Goal: Task Accomplishment & Management: Manage account settings

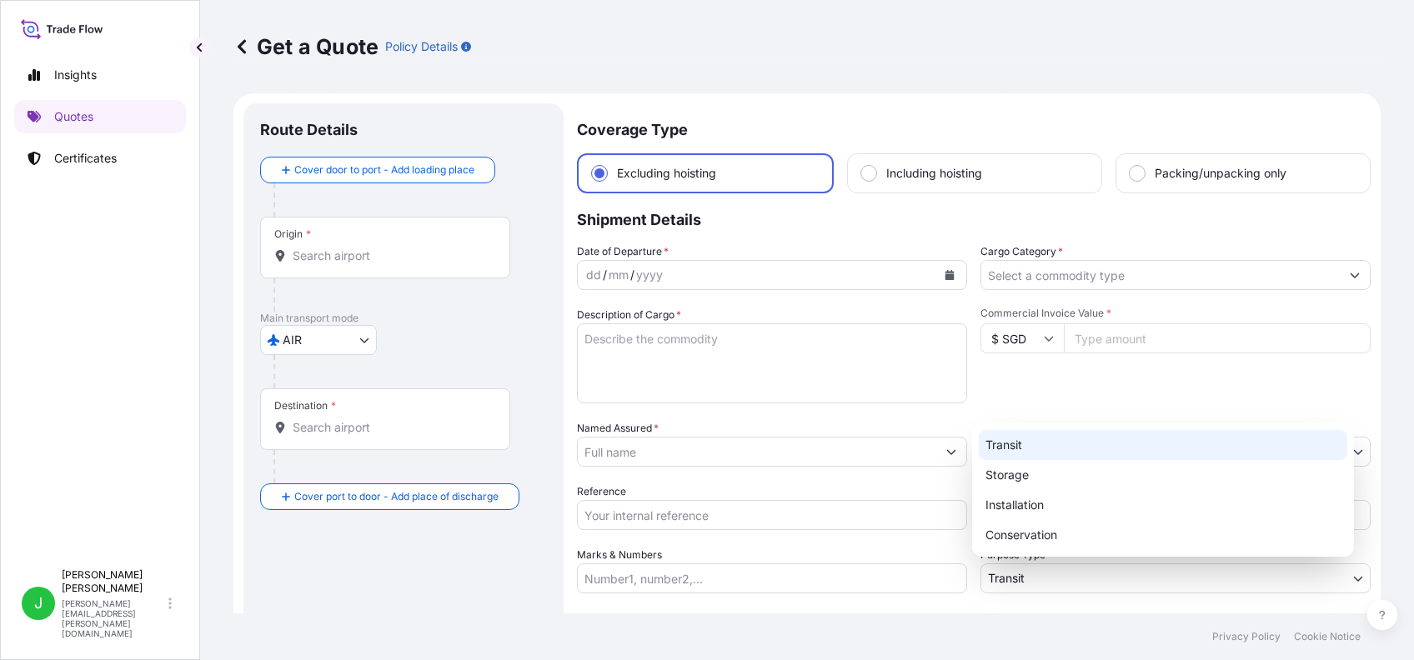
select select "AIR"
select select "27"
select select "Transit"
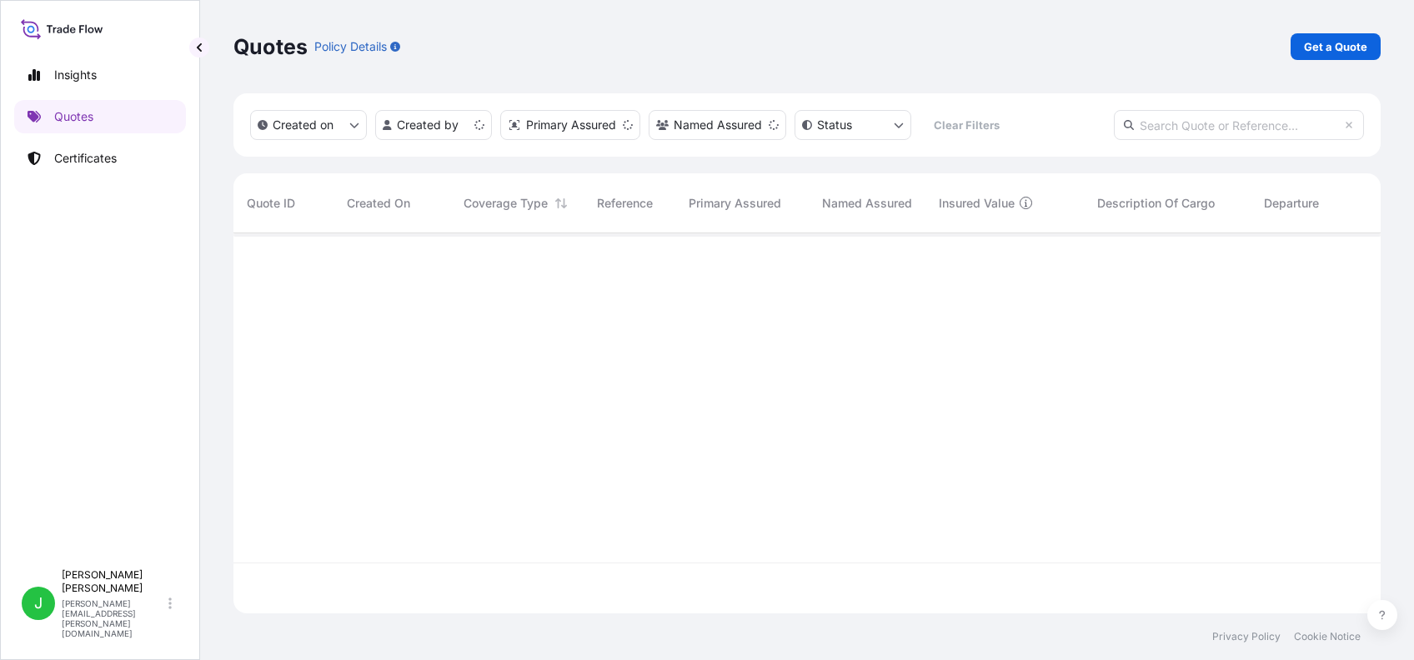
scroll to position [372, 1130]
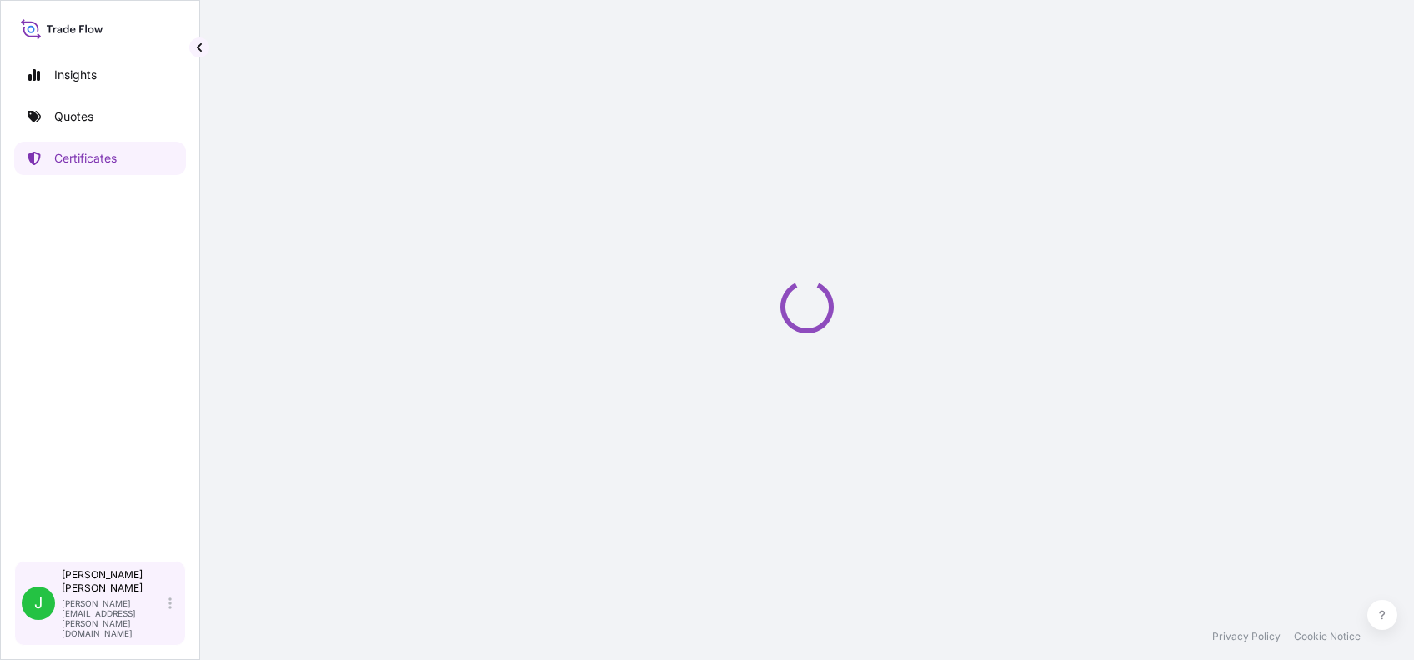
click at [168, 610] on icon at bounding box center [169, 603] width 3 height 13
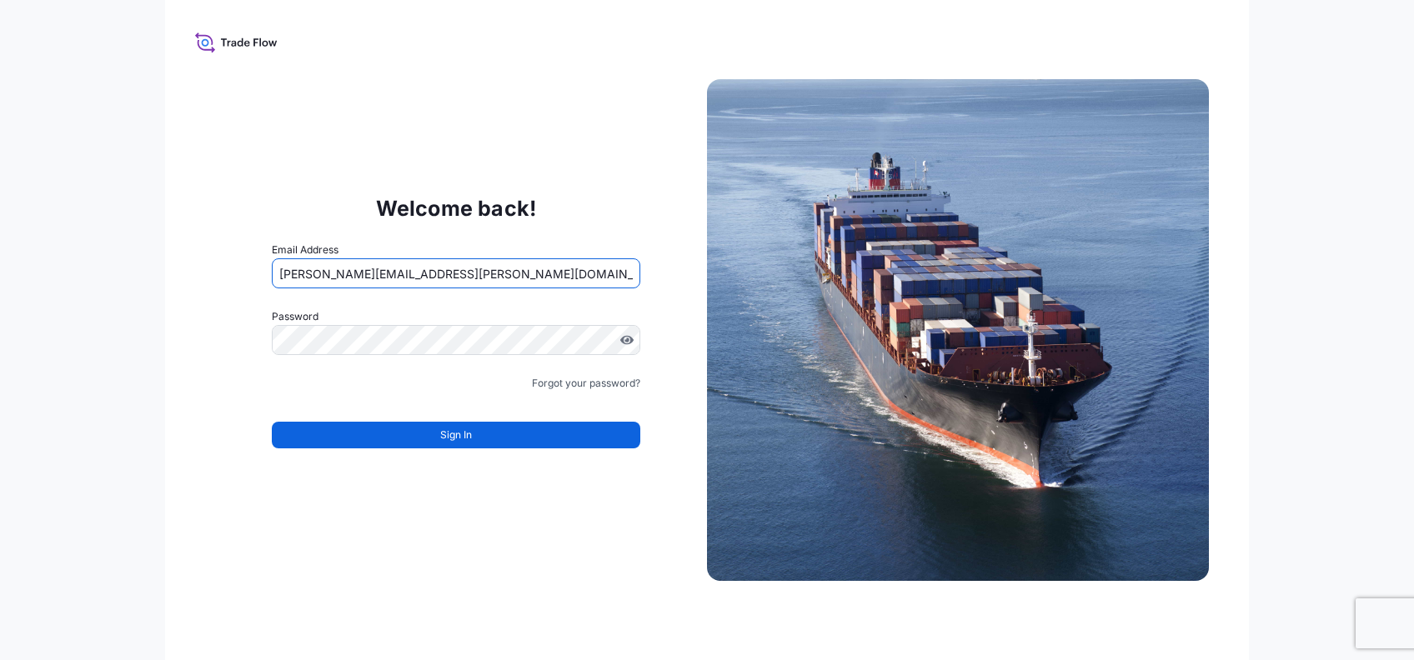
click at [391, 272] on input "[PERSON_NAME][EMAIL_ADDRESS][PERSON_NAME][DOMAIN_NAME]" at bounding box center [456, 274] width 369 height 30
click at [387, 272] on input "[PERSON_NAME][EMAIL_ADDRESS][PERSON_NAME][DOMAIN_NAME]" at bounding box center [456, 274] width 369 height 30
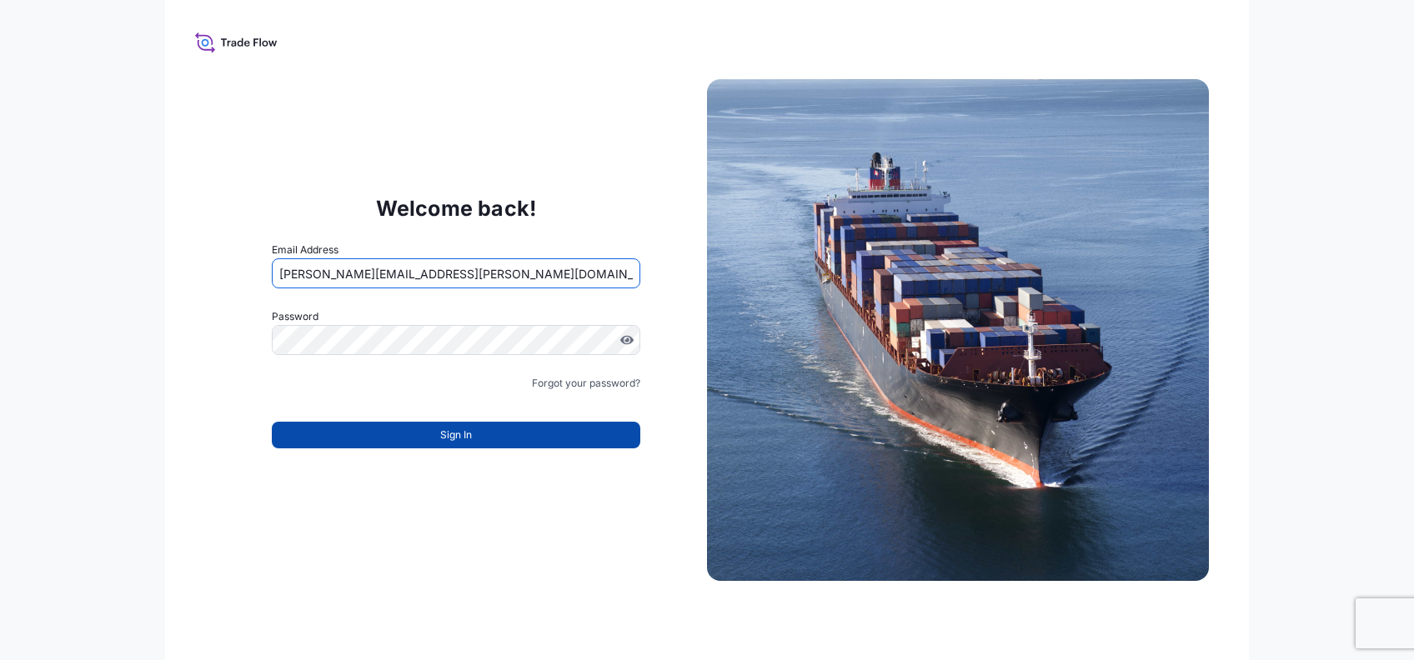
click at [419, 442] on button "Sign In" at bounding box center [456, 435] width 369 height 27
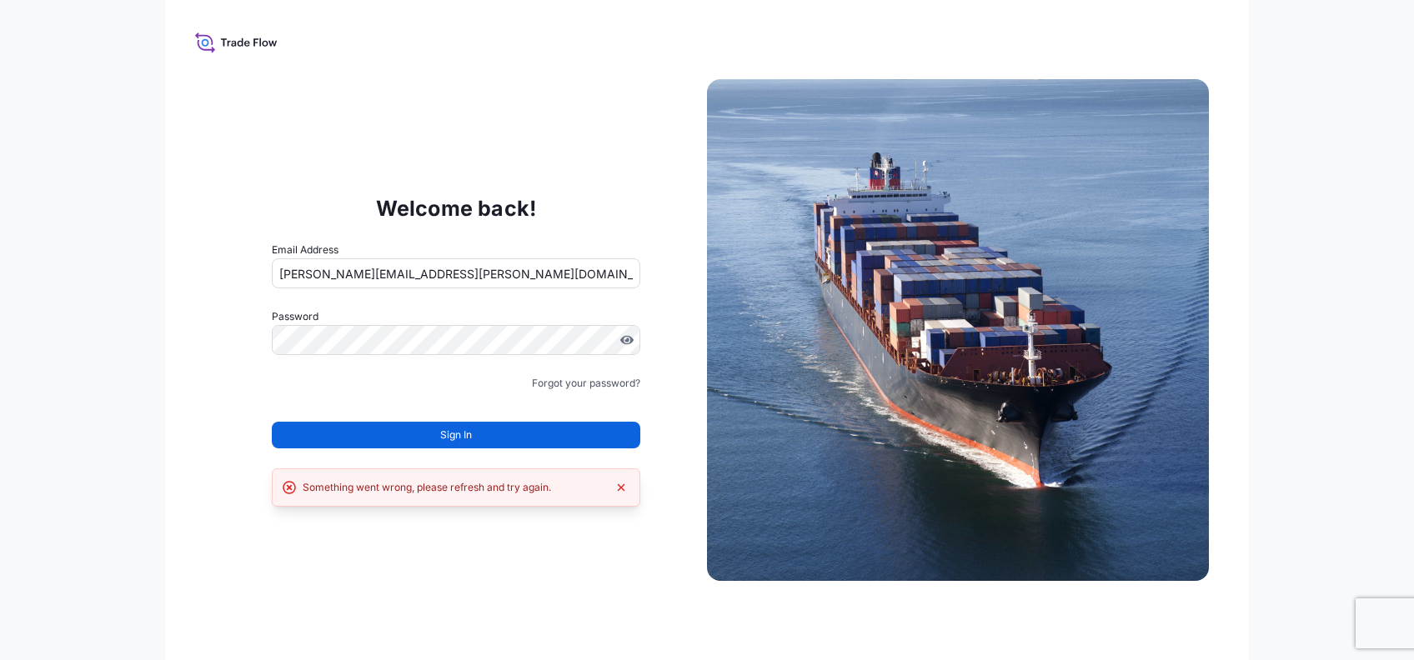
click at [434, 429] on button "Sign In" at bounding box center [456, 435] width 369 height 27
click at [273, 417] on div "Sign In" at bounding box center [456, 430] width 369 height 37
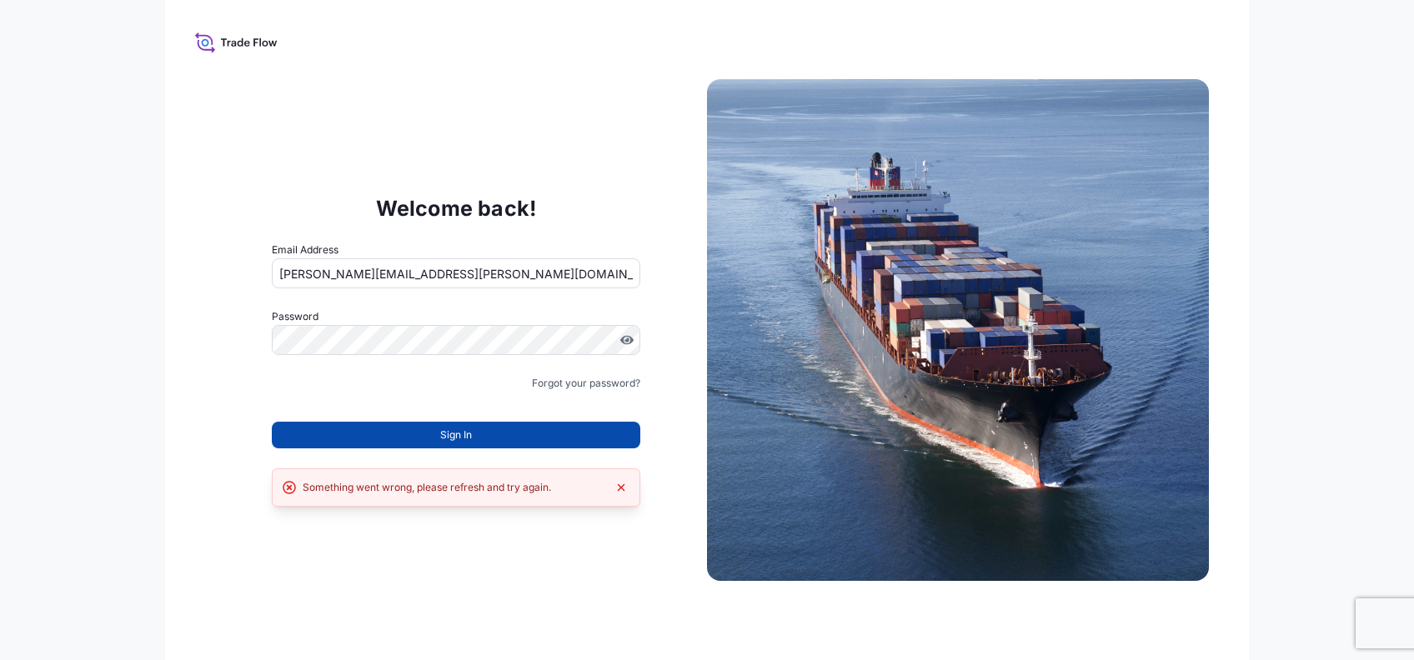
click at [430, 434] on button "Sign In" at bounding box center [456, 435] width 369 height 27
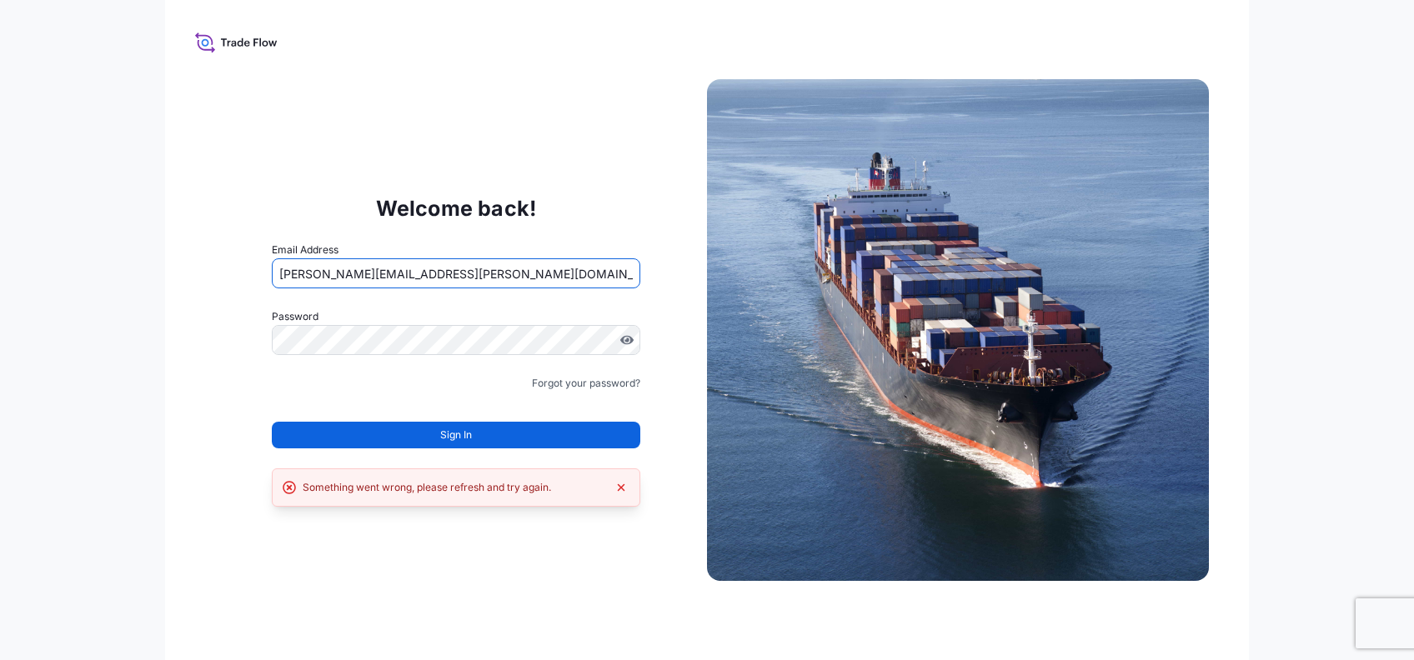
click at [379, 279] on input "[PERSON_NAME][EMAIL_ADDRESS][PERSON_NAME][DOMAIN_NAME]" at bounding box center [456, 274] width 369 height 30
click at [284, 364] on form "Email Address [PERSON_NAME][EMAIL_ADDRESS][PERSON_NAME][DOMAIN_NAME] Password M…" at bounding box center [456, 355] width 369 height 227
click at [380, 276] on input "[PERSON_NAME][EMAIL_ADDRESS][PERSON_NAME][DOMAIN_NAME]" at bounding box center [456, 274] width 369 height 30
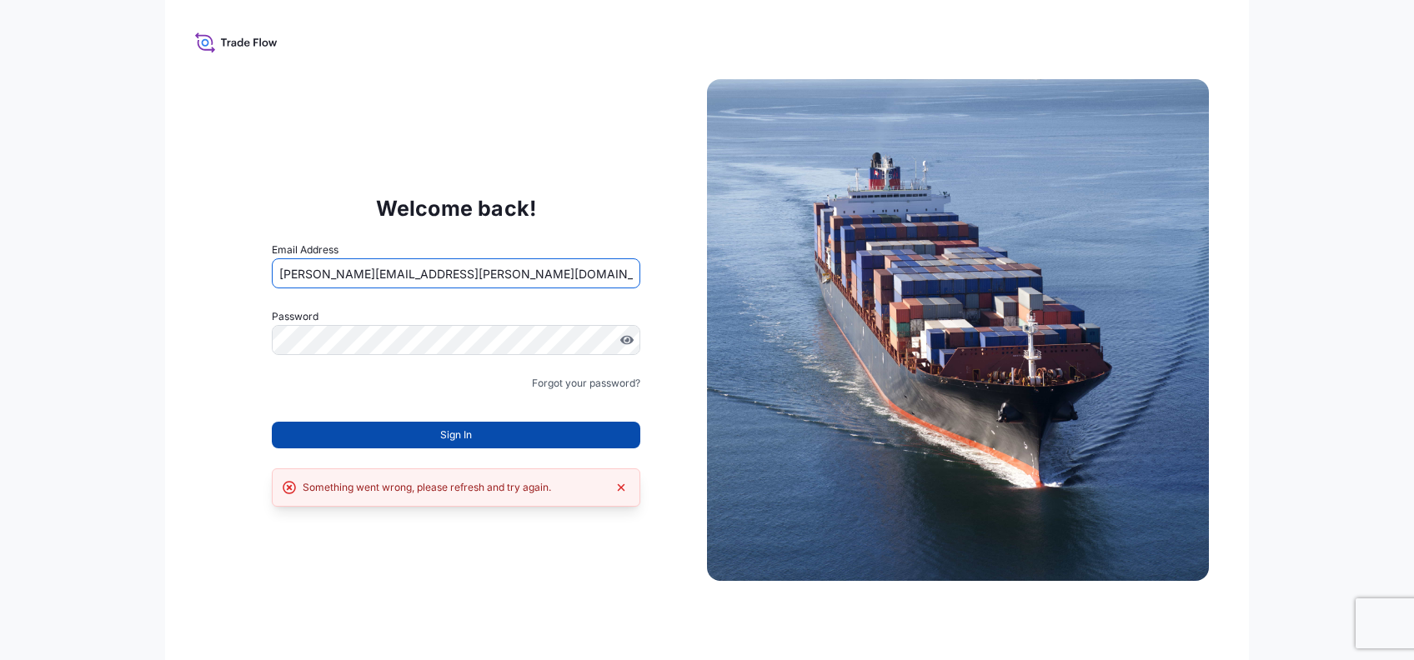
type input "[PERSON_NAME][EMAIL_ADDRESS][PERSON_NAME][DOMAIN_NAME]"
click at [389, 435] on button "Sign In" at bounding box center [456, 435] width 369 height 27
